Goal: Find specific page/section: Find specific page/section

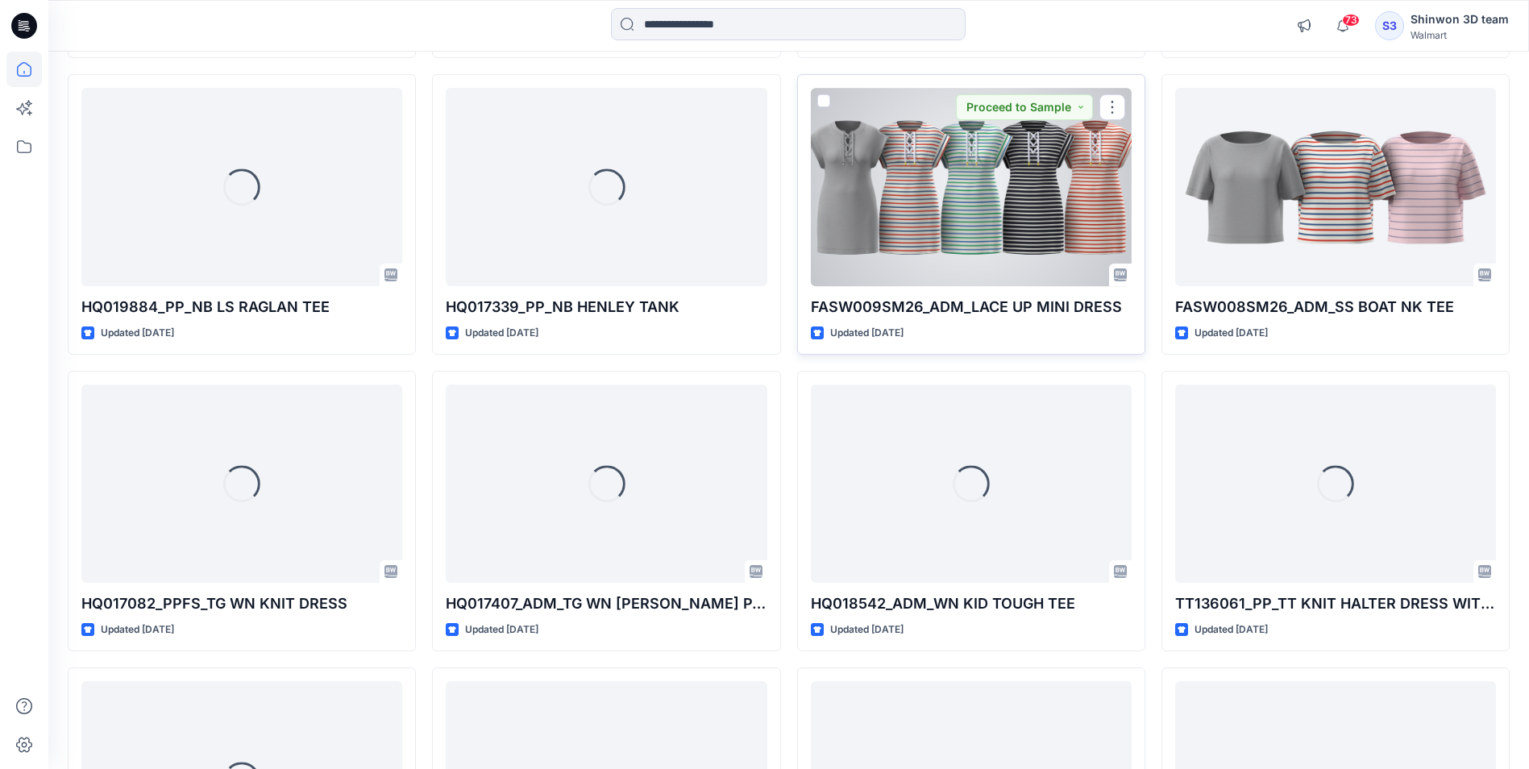
scroll to position [2103, 0]
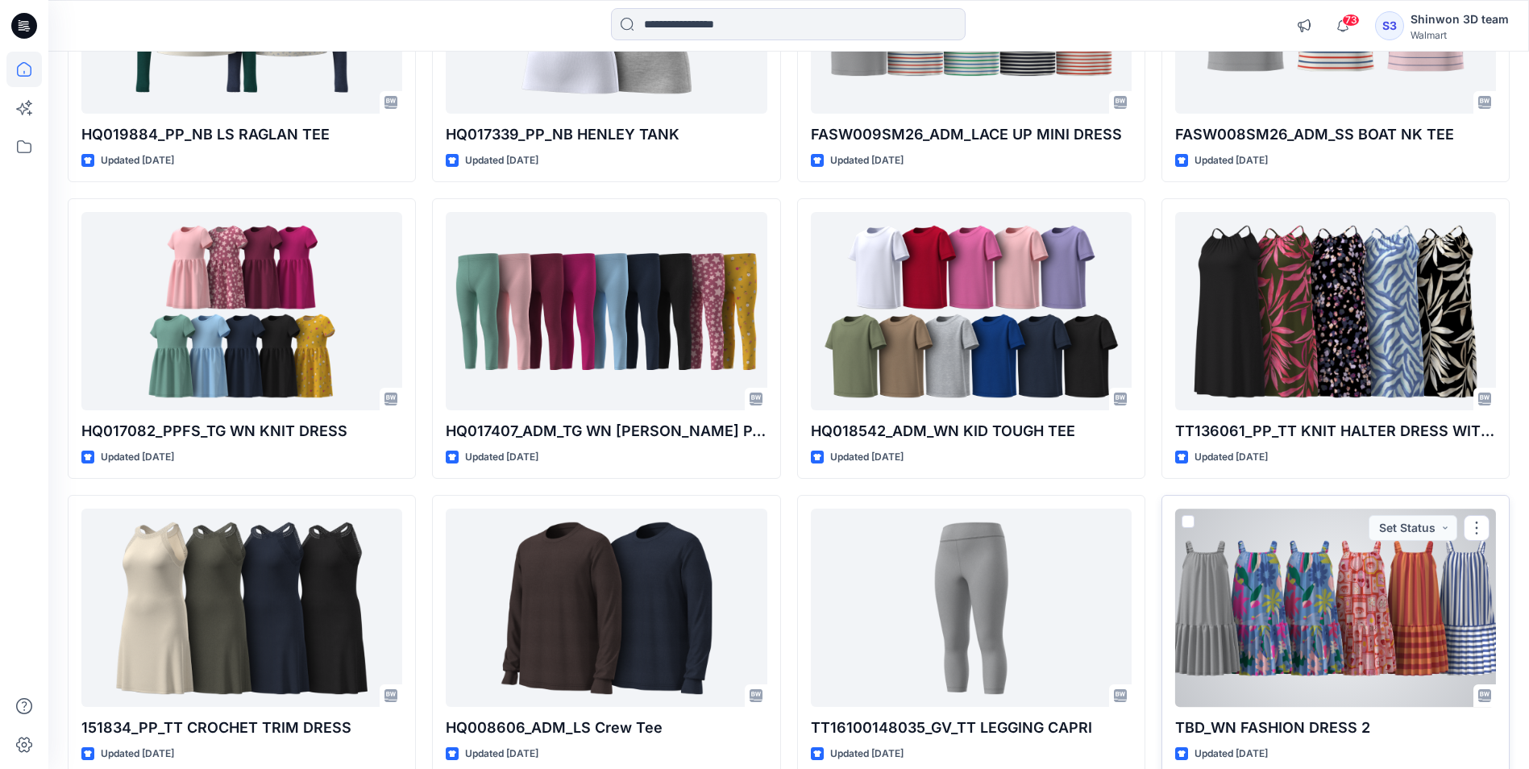
click at [1277, 562] on div at bounding box center [1335, 607] width 321 height 197
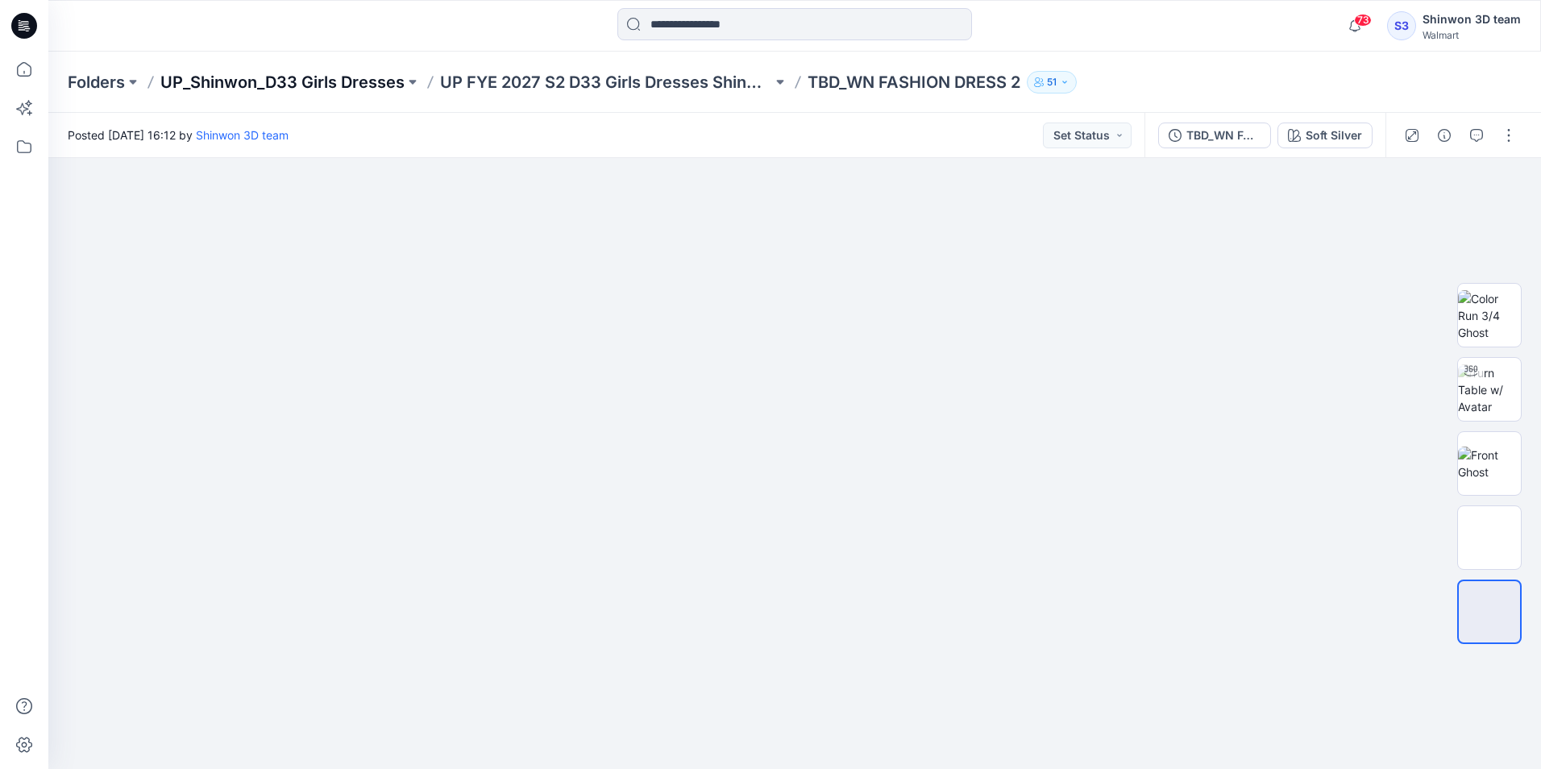
click at [211, 84] on p "UP_Shinwon_D33 Girls Dresses" at bounding box center [282, 82] width 244 height 23
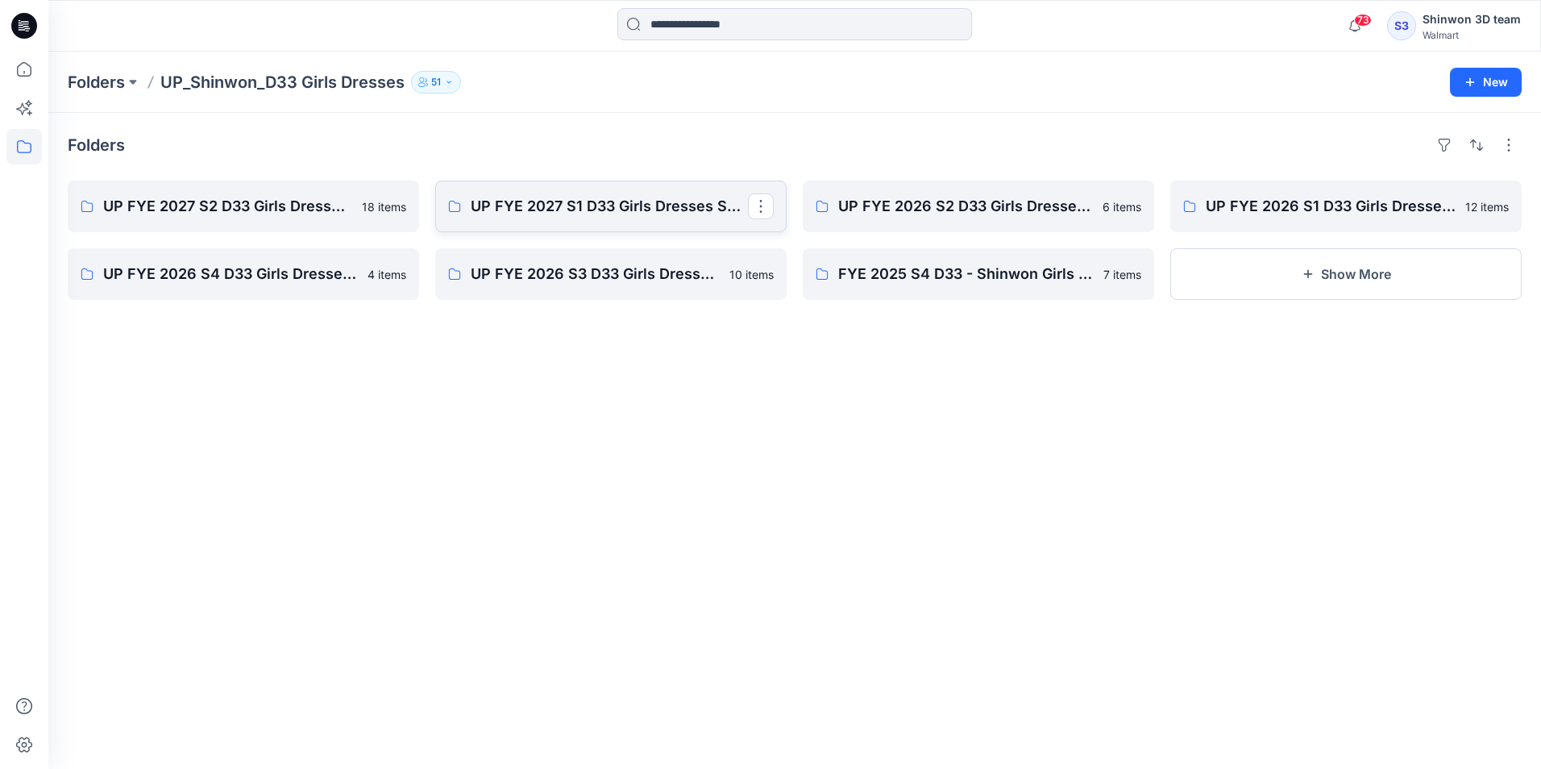
click at [534, 222] on link "UP FYE 2027 S1 D33 Girls Dresses Shinwon" at bounding box center [610, 207] width 351 height 52
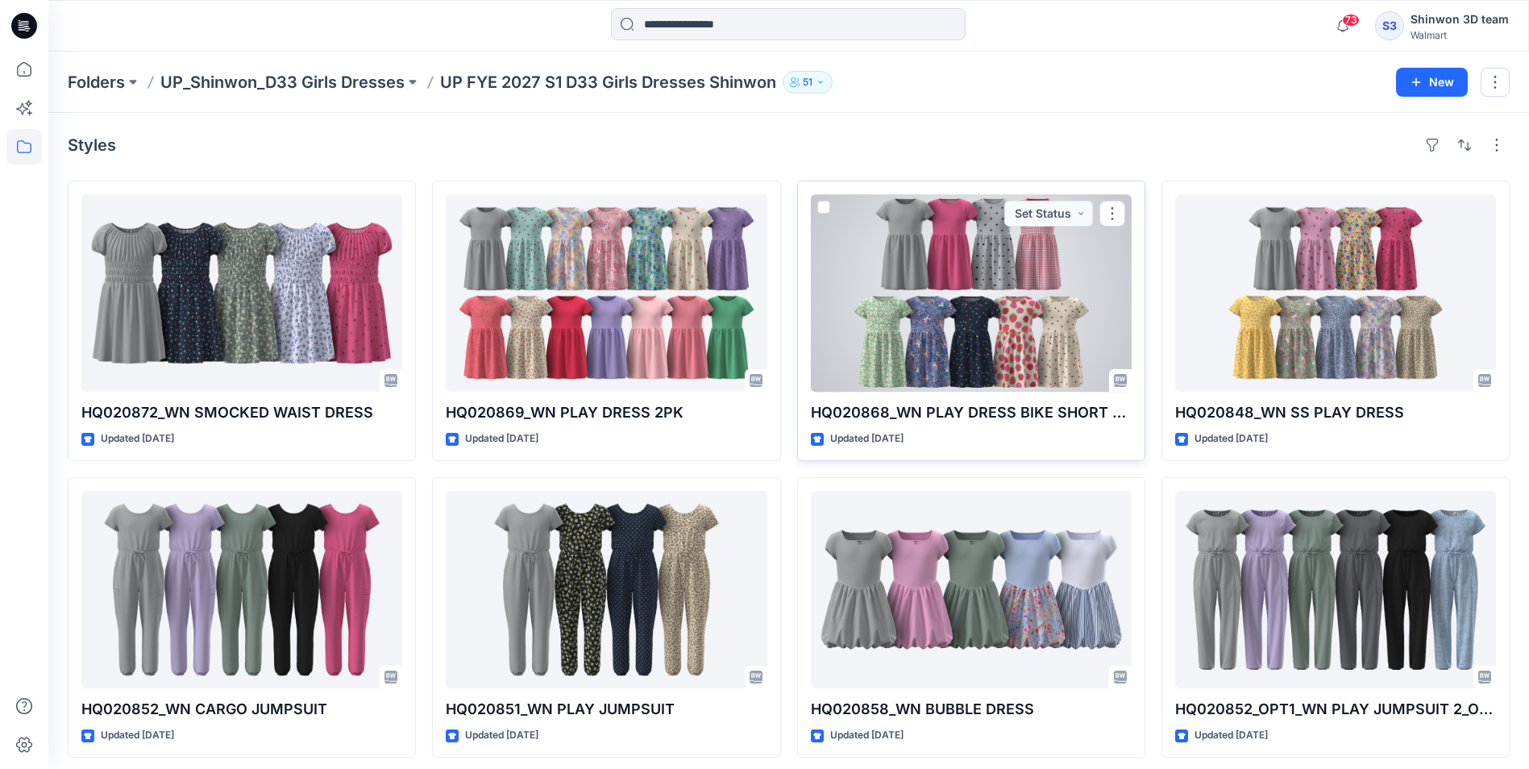
scroll to position [322, 0]
